Goal: Contribute content: Add original content to the website for others to see

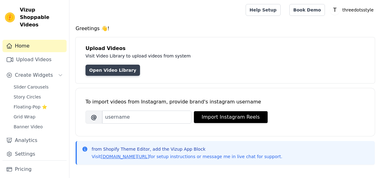
click at [109, 70] on link "Open Video Library" at bounding box center [113, 69] width 55 height 11
click at [161, 26] on h4 "Greetings 👋!" at bounding box center [225, 28] width 299 height 7
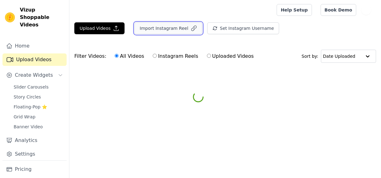
click at [153, 27] on button "Import Instagram Reel" at bounding box center [169, 28] width 68 height 12
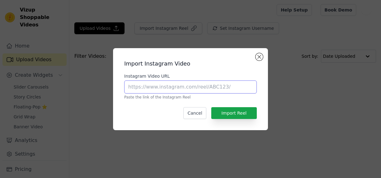
click at [186, 89] on input "Instagram Video URL" at bounding box center [190, 86] width 133 height 13
paste input "https://www.tiktok.com/@norwex/video/7439137082708069688?is_from_webapp=1&sende…"
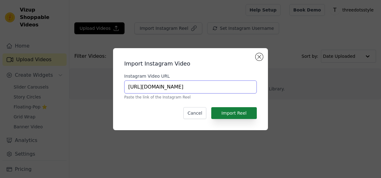
type input "https://www.tiktok.com/@norwex/video/7439137082708069688?is_from_webapp=1&sende…"
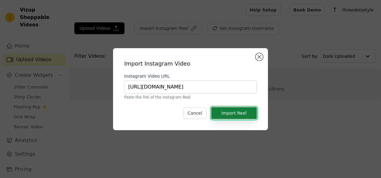
click at [233, 111] on button "Import Reel" at bounding box center [234, 113] width 46 height 12
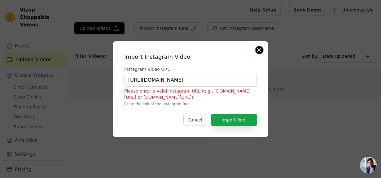
click at [258, 48] on button "Close modal" at bounding box center [259, 49] width 7 height 7
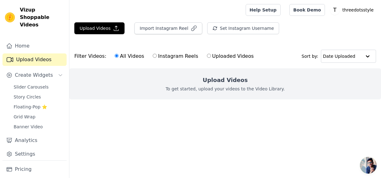
click at [166, 56] on label "Instagram Reels" at bounding box center [176, 56] width 46 height 8
click at [157, 56] on input "Instagram Reels" at bounding box center [155, 56] width 4 height 4
radio input "true"
click at [207, 54] on label "Uploaded Videos" at bounding box center [230, 56] width 47 height 8
click at [207, 54] on input "Uploaded Videos" at bounding box center [209, 56] width 4 height 4
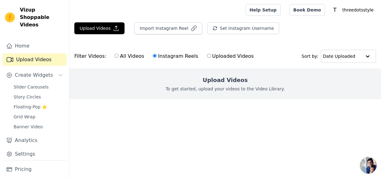
radio input "true"
click at [148, 30] on button "Import Instagram Reel" at bounding box center [169, 28] width 68 height 12
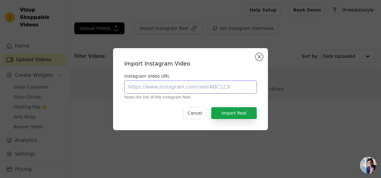
click at [146, 84] on input "Instagram Video URL" at bounding box center [190, 86] width 133 height 13
paste input "https://www.tiktok.com/@norwex/video/7439137082708069688?is_from_webapp=1&sende…"
type input "https://www.tiktok.com/@norwex/video/7439137082708069688?is_from_webapp=1&sende…"
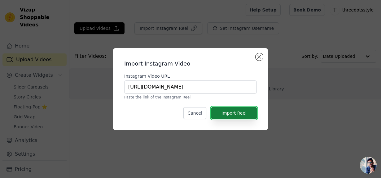
click at [220, 113] on button "Import Reel" at bounding box center [234, 113] width 46 height 12
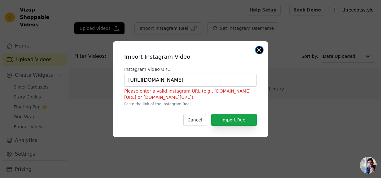
click at [260, 51] on button "Close modal" at bounding box center [259, 49] width 7 height 7
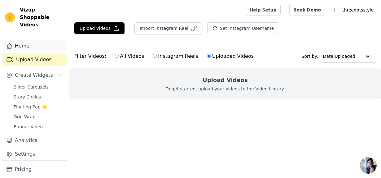
click at [20, 43] on link "Home" at bounding box center [34, 46] width 64 height 12
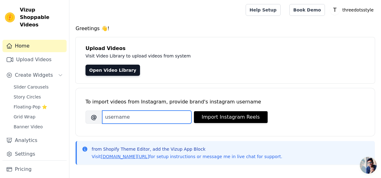
click at [134, 117] on input "Brand's Instagram Username" at bounding box center [146, 116] width 89 height 13
paste input "https://www.tiktok.com/@norwex/video/7439137082708069688?is_from_webapp=1&sende…"
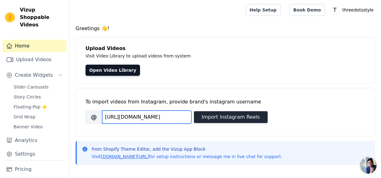
type input "https://www.tiktok.com/@norwex/video/7439137082708069688?is_from_webapp=1&sende…"
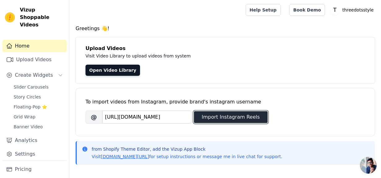
click at [201, 117] on button "Import Instagram Reels" at bounding box center [231, 117] width 74 height 12
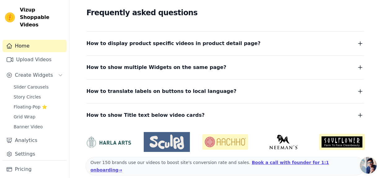
scroll to position [0, 0]
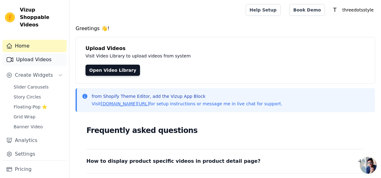
click at [34, 53] on link "Upload Videos" at bounding box center [34, 59] width 64 height 12
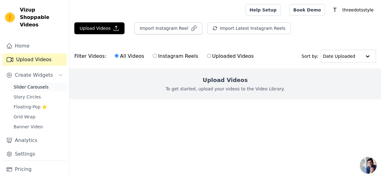
click at [30, 84] on span "Slider Carousels" at bounding box center [31, 87] width 35 height 6
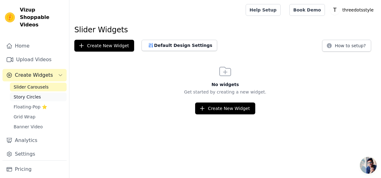
click at [41, 92] on link "Story Circles" at bounding box center [38, 96] width 57 height 9
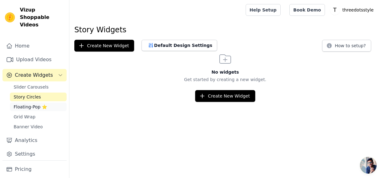
click at [19, 104] on span "Floating-Pop ⭐" at bounding box center [30, 107] width 33 height 6
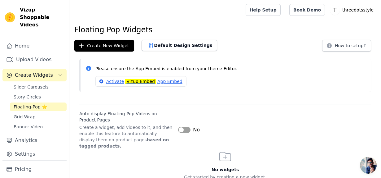
scroll to position [21, 0]
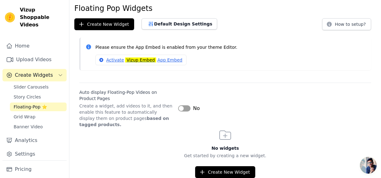
click at [32, 71] on span "Create Widgets" at bounding box center [34, 74] width 38 height 7
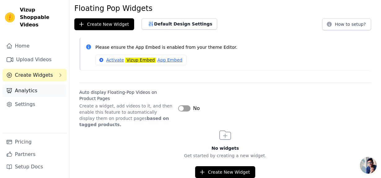
click at [24, 86] on link "Analytics" at bounding box center [34, 90] width 64 height 12
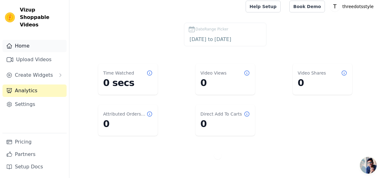
click at [15, 40] on link "Home" at bounding box center [34, 46] width 64 height 12
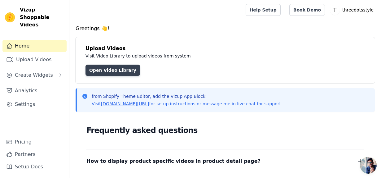
click at [105, 70] on link "Open Video Library" at bounding box center [113, 69] width 55 height 11
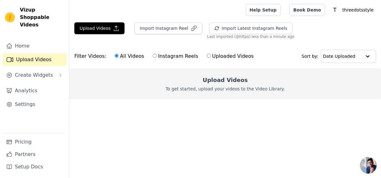
click at [129, 16] on div at bounding box center [156, 10] width 164 height 20
click at [21, 40] on link "Home" at bounding box center [34, 46] width 64 height 12
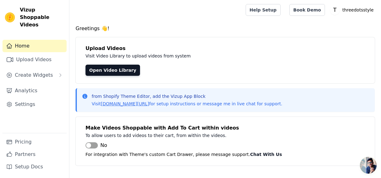
click at [119, 25] on h4 "Greetings 👋!" at bounding box center [225, 28] width 299 height 7
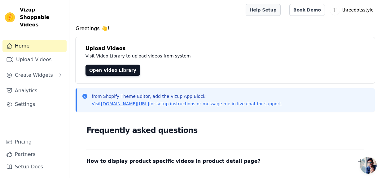
click at [263, 12] on link "Help Setup" at bounding box center [263, 10] width 35 height 12
